Goal: Check status: Check status

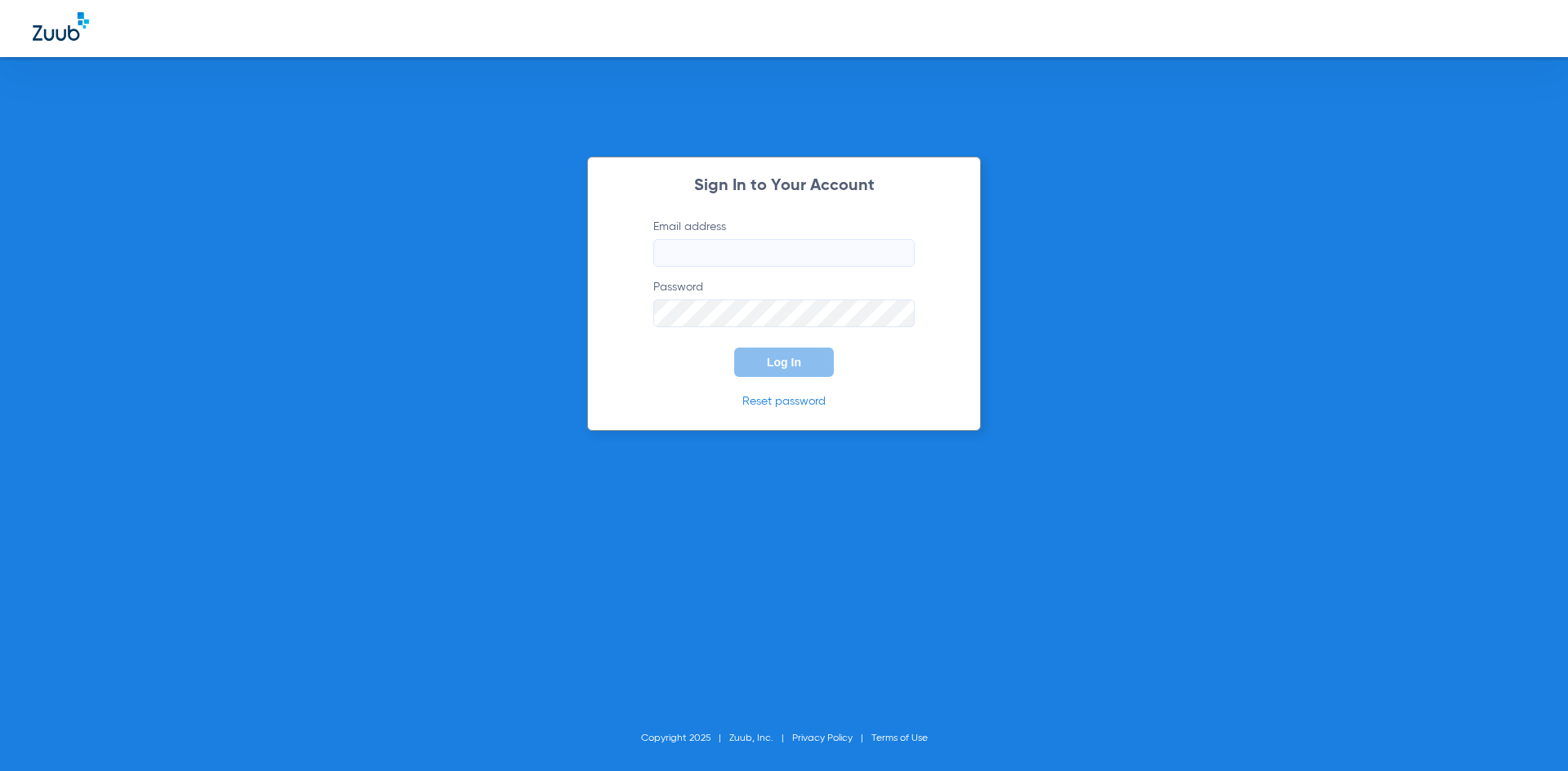
type input "christinafisher37@mydentalmail.com"
click at [775, 360] on span "Log In" at bounding box center [784, 362] width 34 height 13
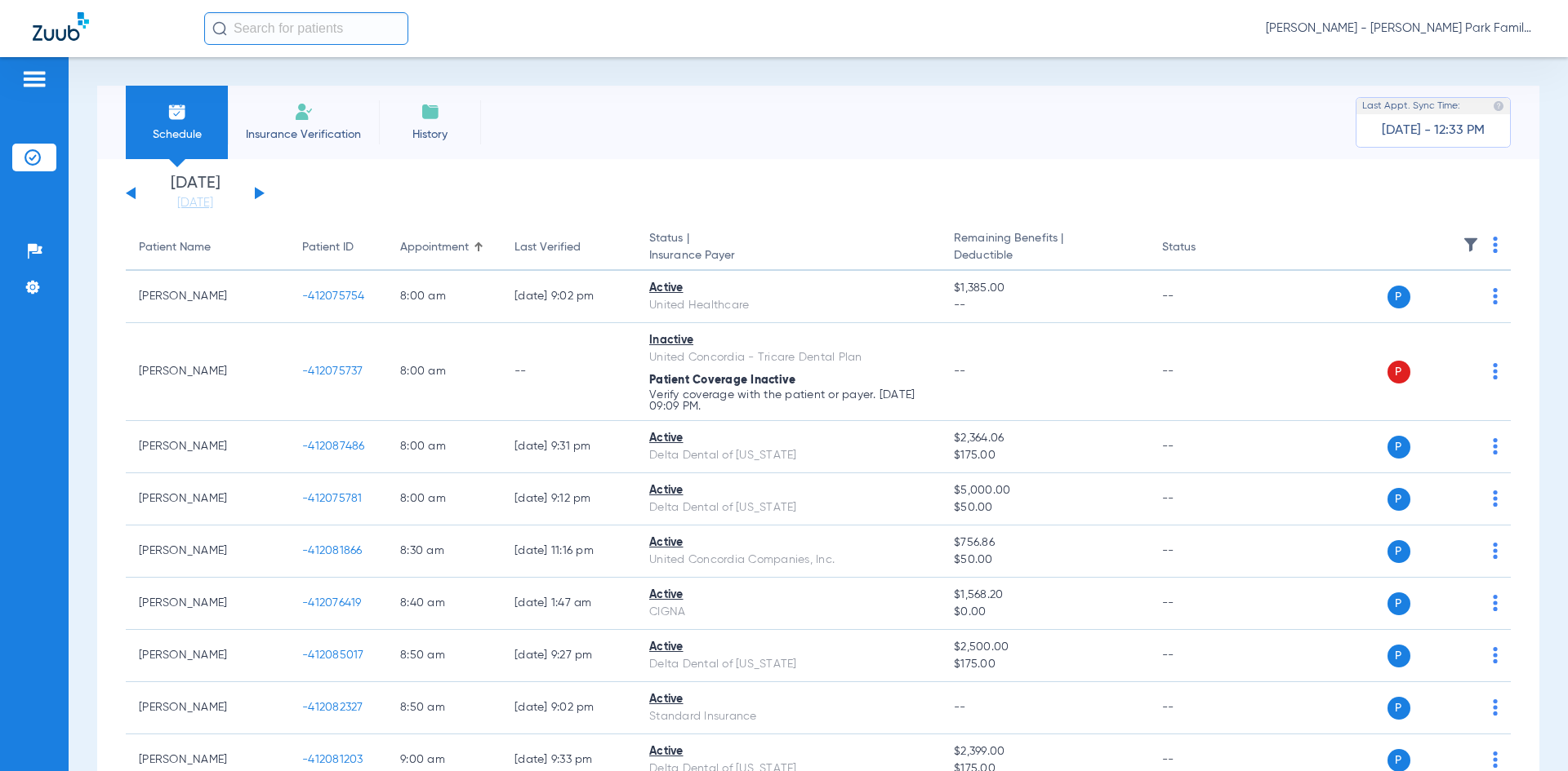
click at [257, 194] on button at bounding box center [259, 193] width 10 height 13
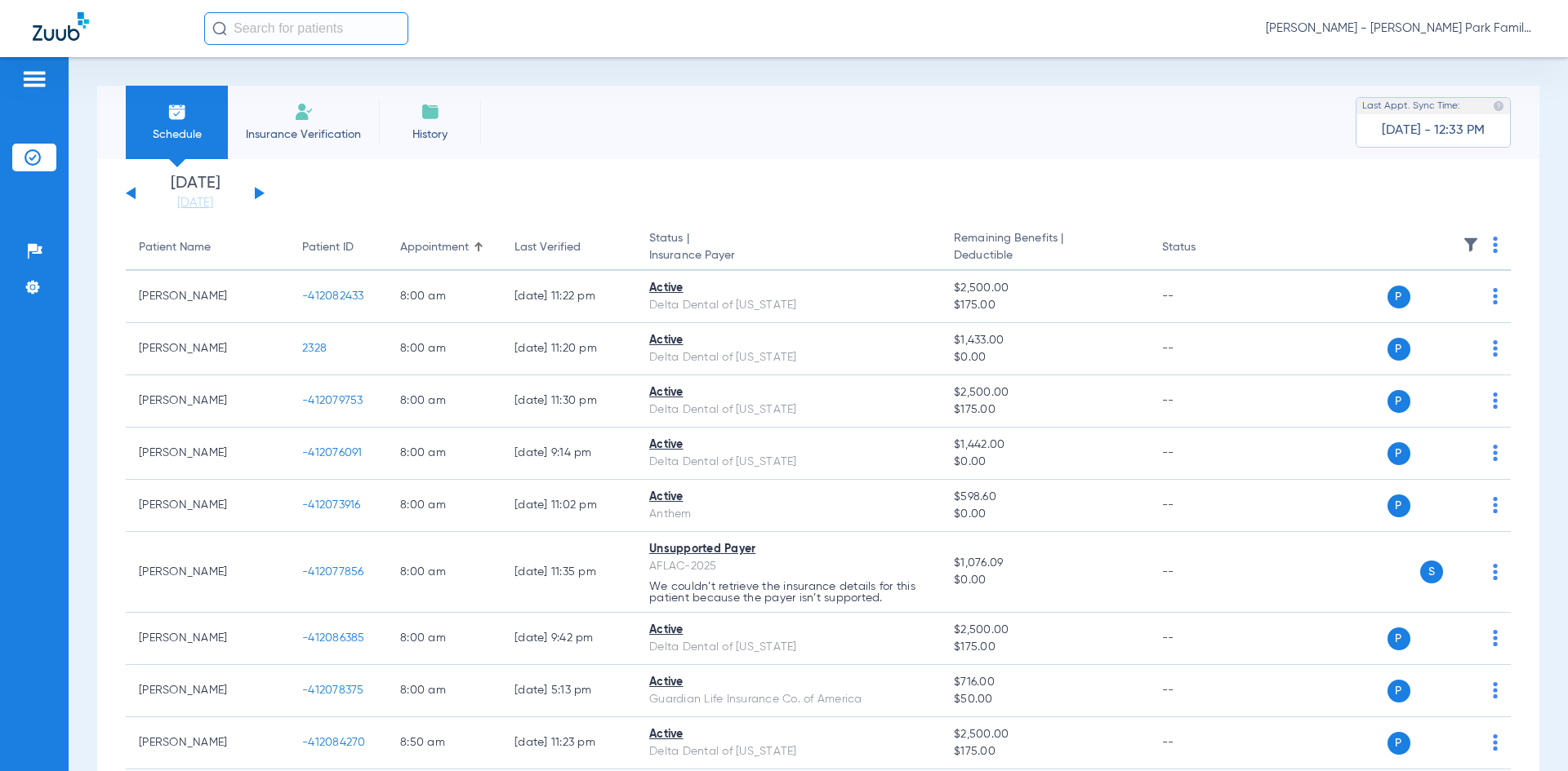
click at [1463, 243] on img at bounding box center [1471, 245] width 16 height 16
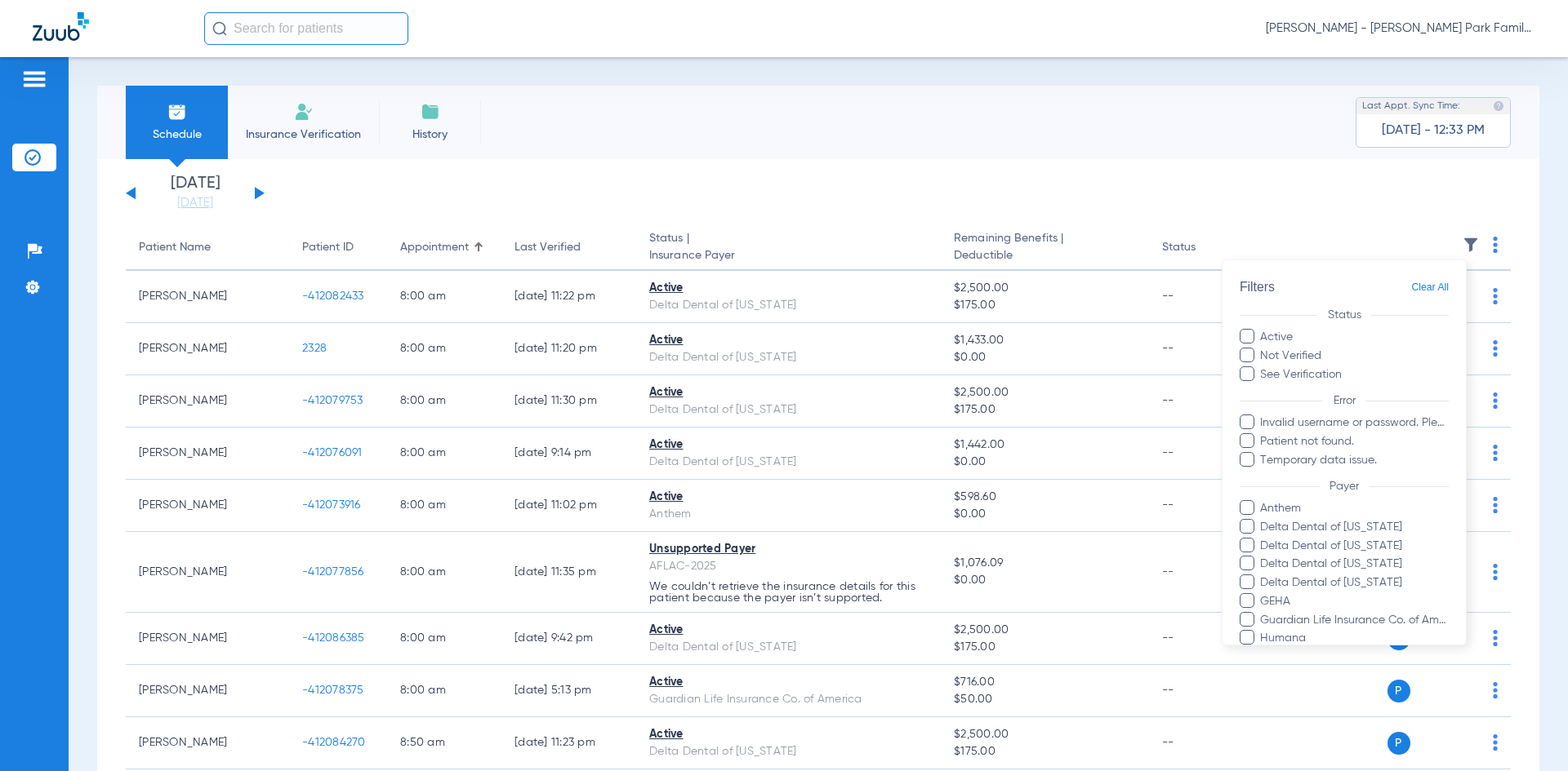
scroll to position [265, 0]
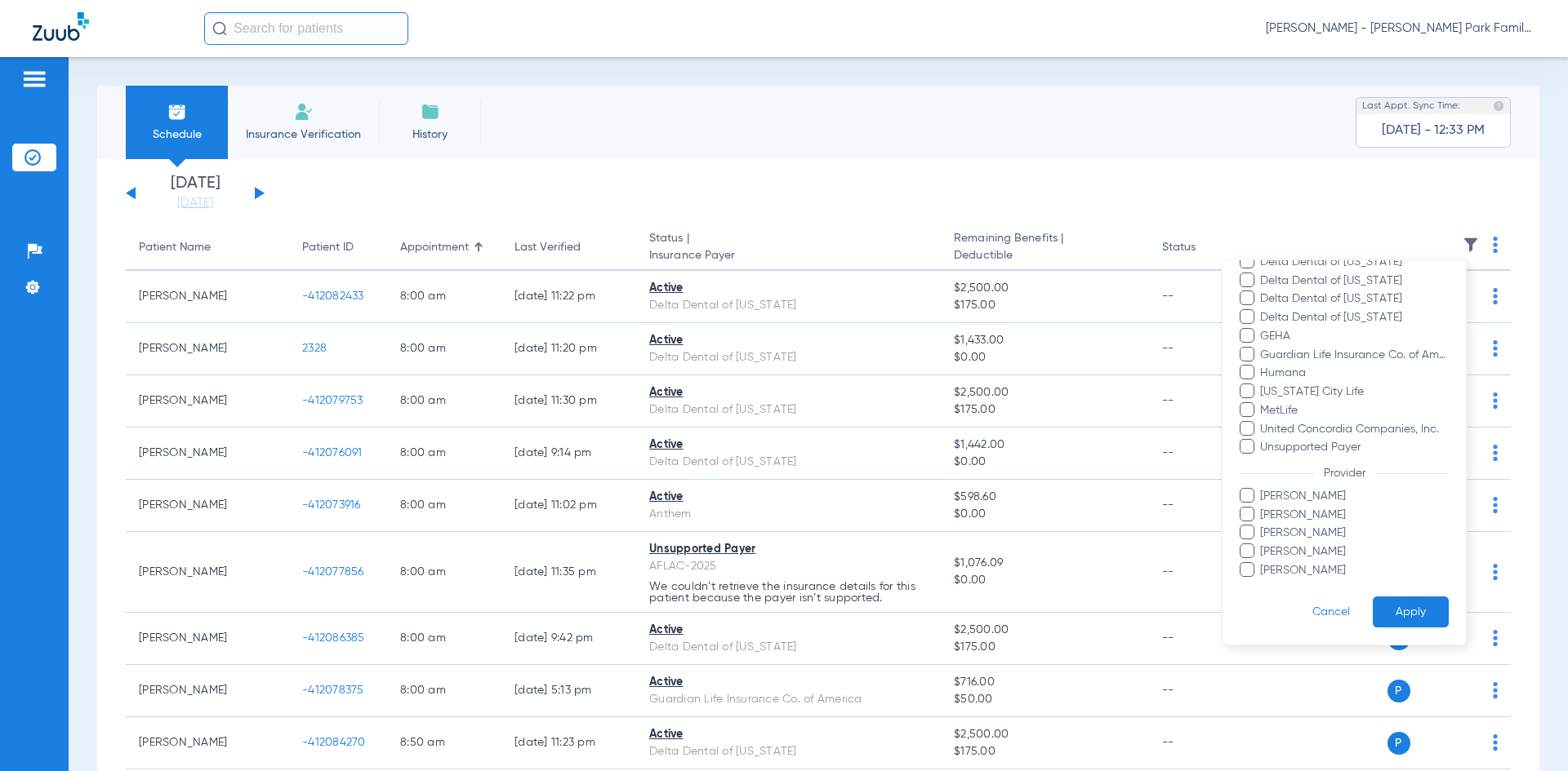
click at [1245, 495] on span at bounding box center [1247, 496] width 15 height 14
click at [1263, 507] on input "Cheryl Stevenson" at bounding box center [1263, 507] width 0 height 0
click at [1247, 555] on span at bounding box center [1247, 551] width 15 height 14
click at [1263, 564] on input "Tanya Nielsen" at bounding box center [1263, 564] width 0 height 0
click at [1397, 612] on button "Apply" at bounding box center [1410, 612] width 76 height 32
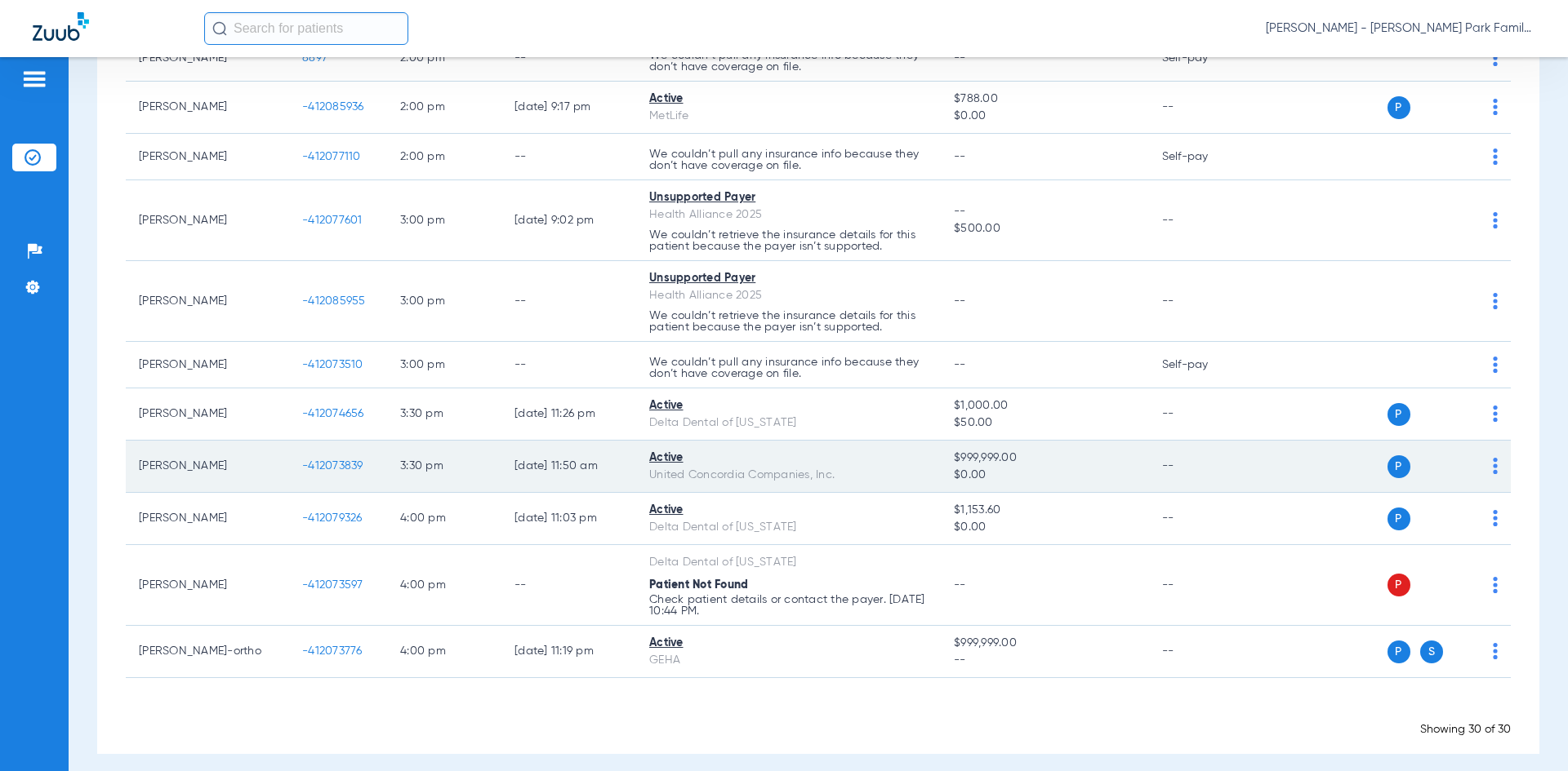
scroll to position [1389, 0]
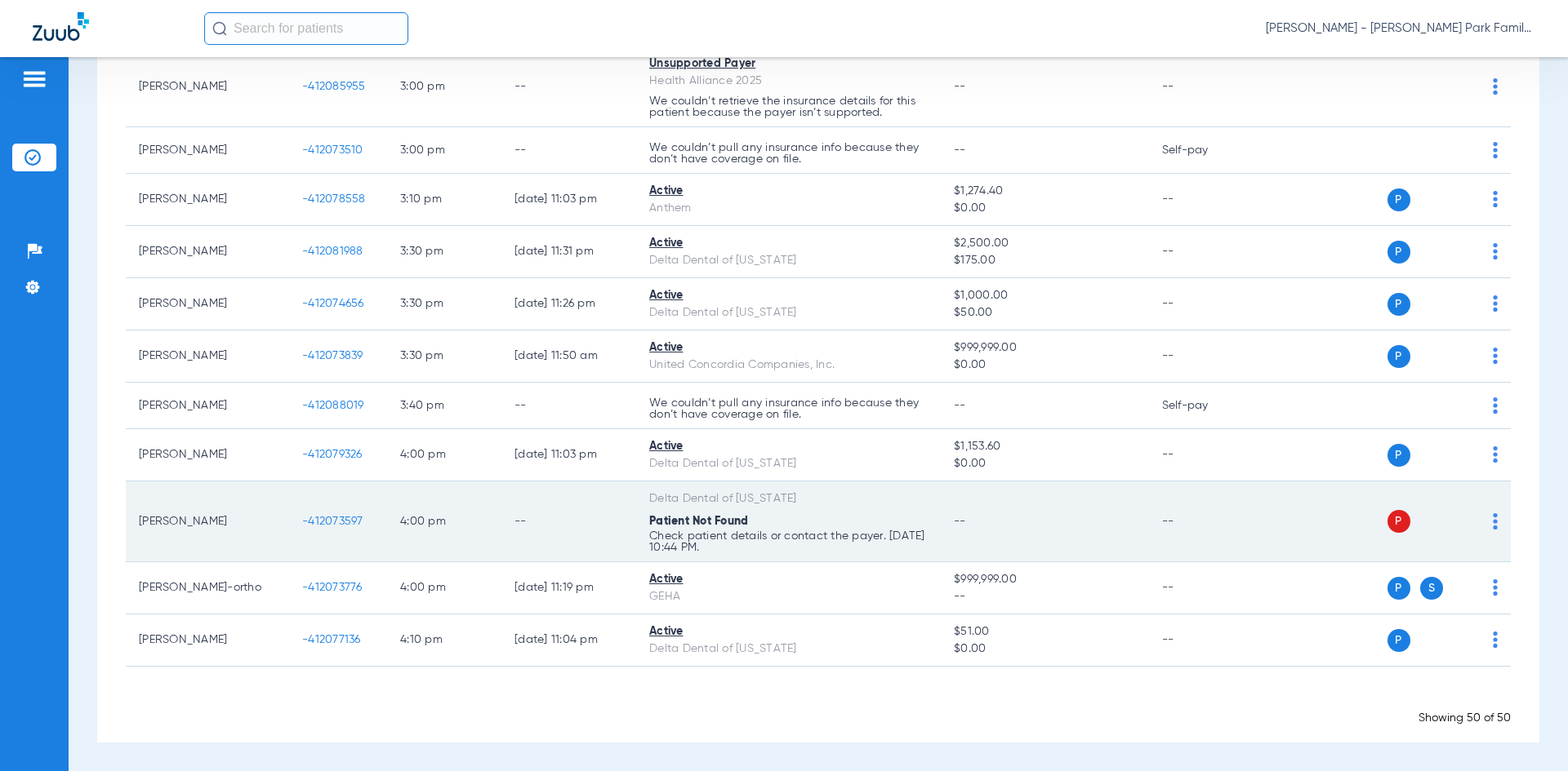
scroll to position [2416, 0]
